Goal: Transaction & Acquisition: Purchase product/service

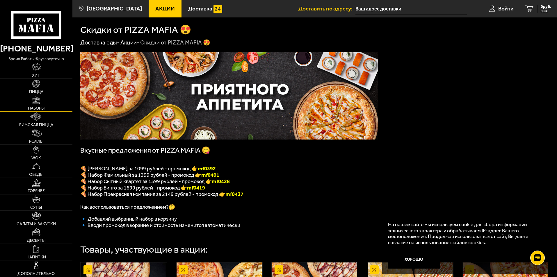
click at [40, 104] on img at bounding box center [36, 100] width 8 height 8
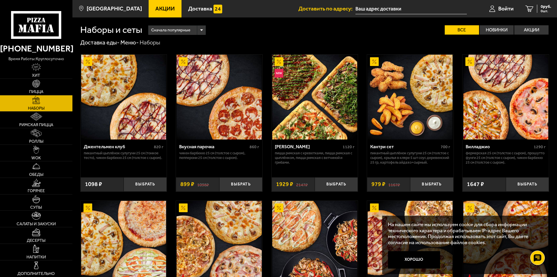
click at [528, 24] on div "Наборы и сеты Сначала популярные Все Новинки Акции Пожелания Острое блюдо Пикан…" at bounding box center [314, 25] width 469 height 17
click at [526, 29] on label "Акции" at bounding box center [531, 29] width 34 height 9
click at [0, 0] on input "Акции" at bounding box center [0, 0] width 0 height 0
click at [466, 30] on label "Все" at bounding box center [462, 29] width 34 height 9
click at [0, 0] on input "Все" at bounding box center [0, 0] width 0 height 0
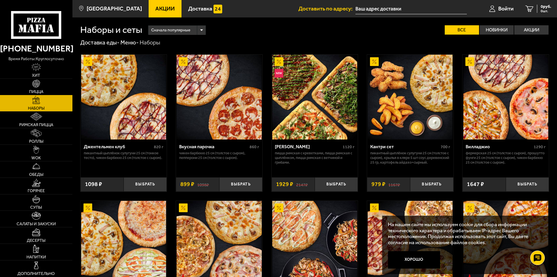
click at [31, 82] on link "Пицца" at bounding box center [36, 87] width 72 height 16
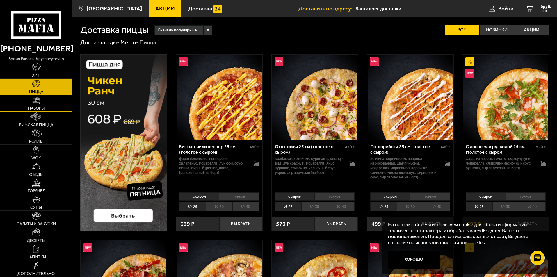
click at [44, 103] on link "Наборы" at bounding box center [36, 103] width 72 height 16
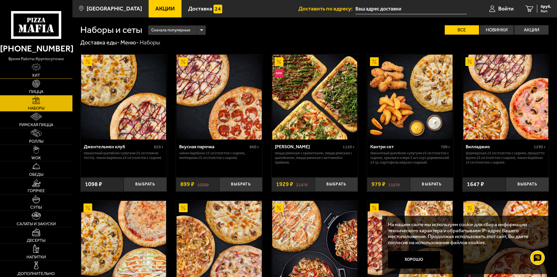
click at [40, 68] on img at bounding box center [36, 67] width 10 height 8
